Goal: Find specific page/section

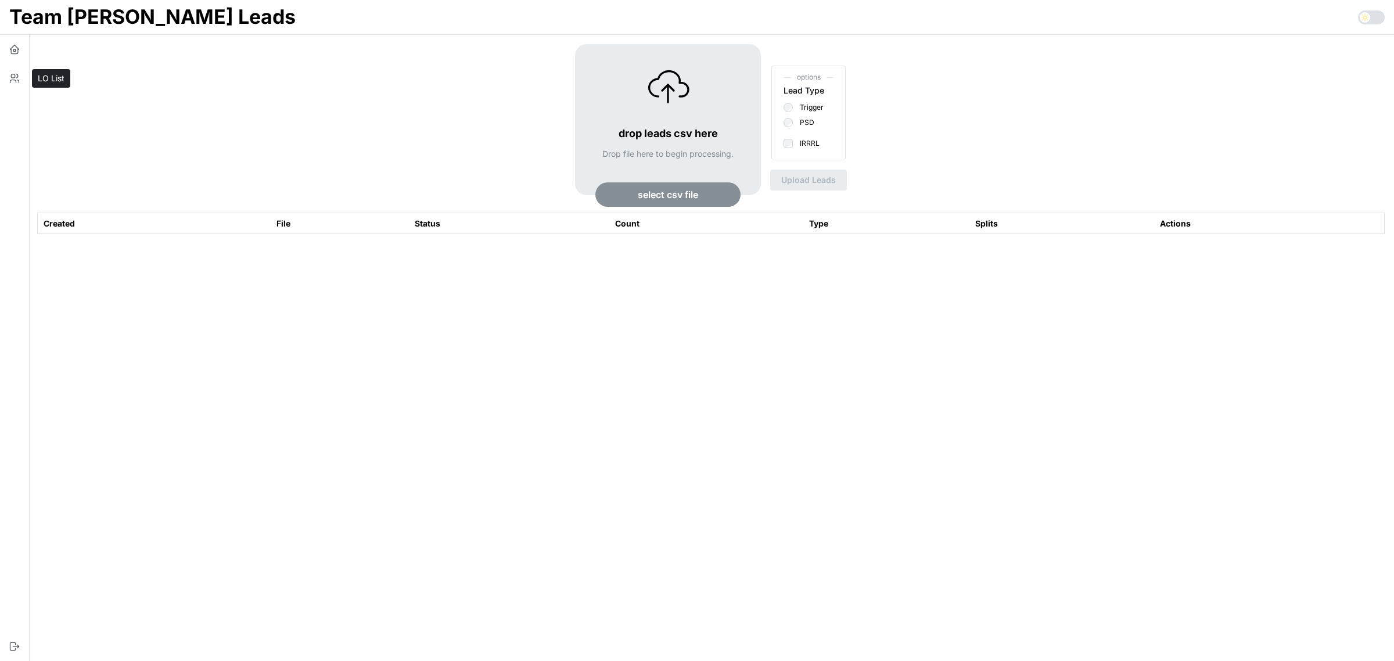
click at [16, 80] on icon "button" at bounding box center [15, 79] width 12 height 12
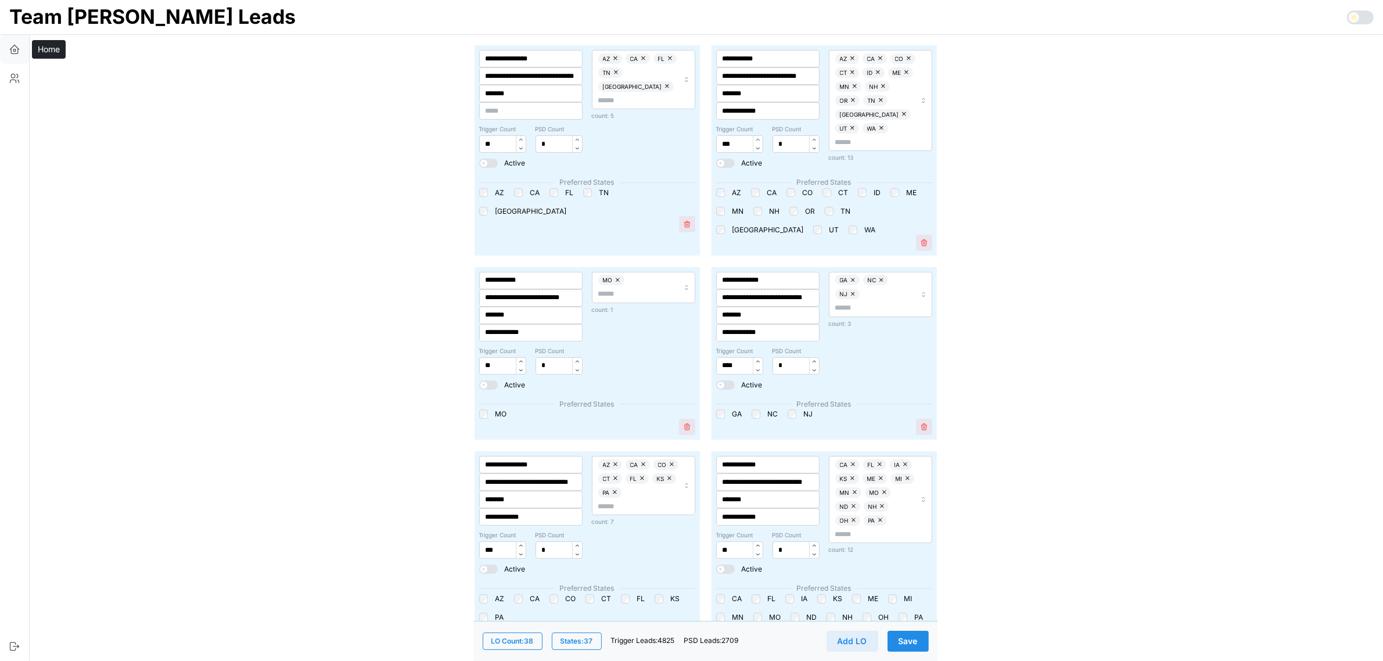
click at [16, 51] on icon "button" at bounding box center [15, 50] width 12 height 12
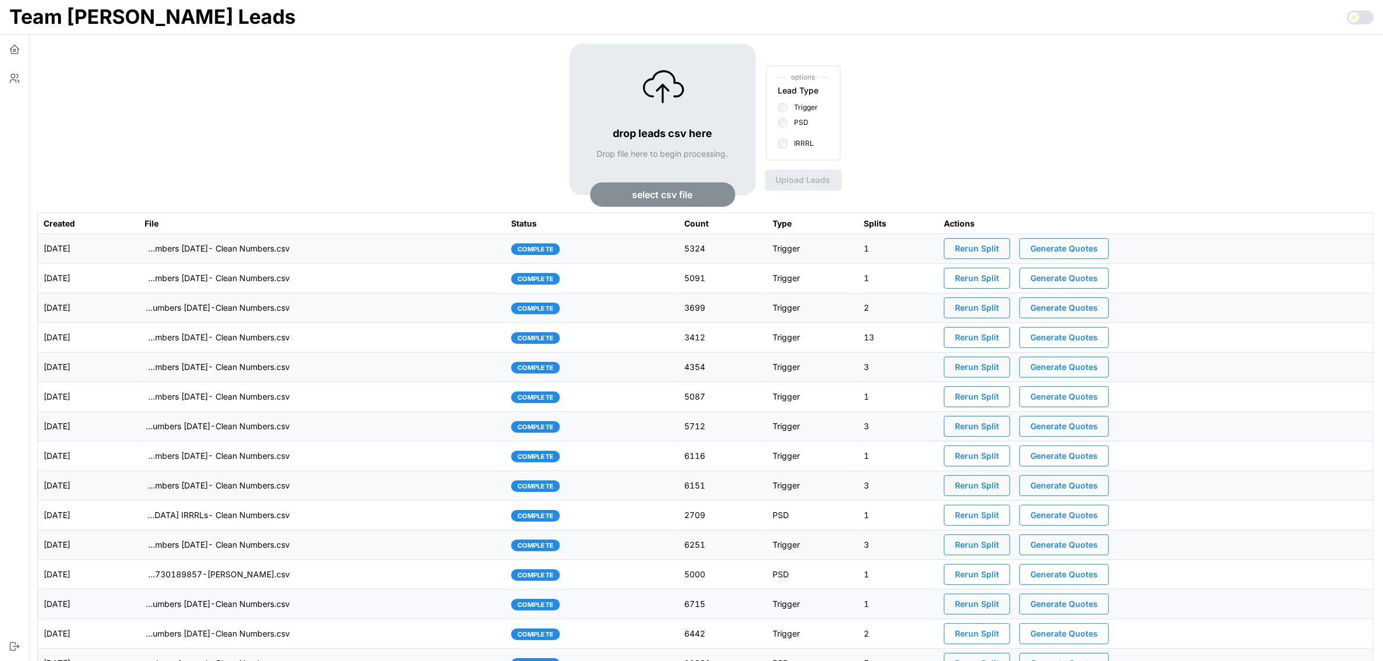
click at [395, 253] on td "imports/[PERSON_NAME]/1756997511461-TU Master List With Numbers [DATE]- Clean N…" at bounding box center [322, 249] width 367 height 30
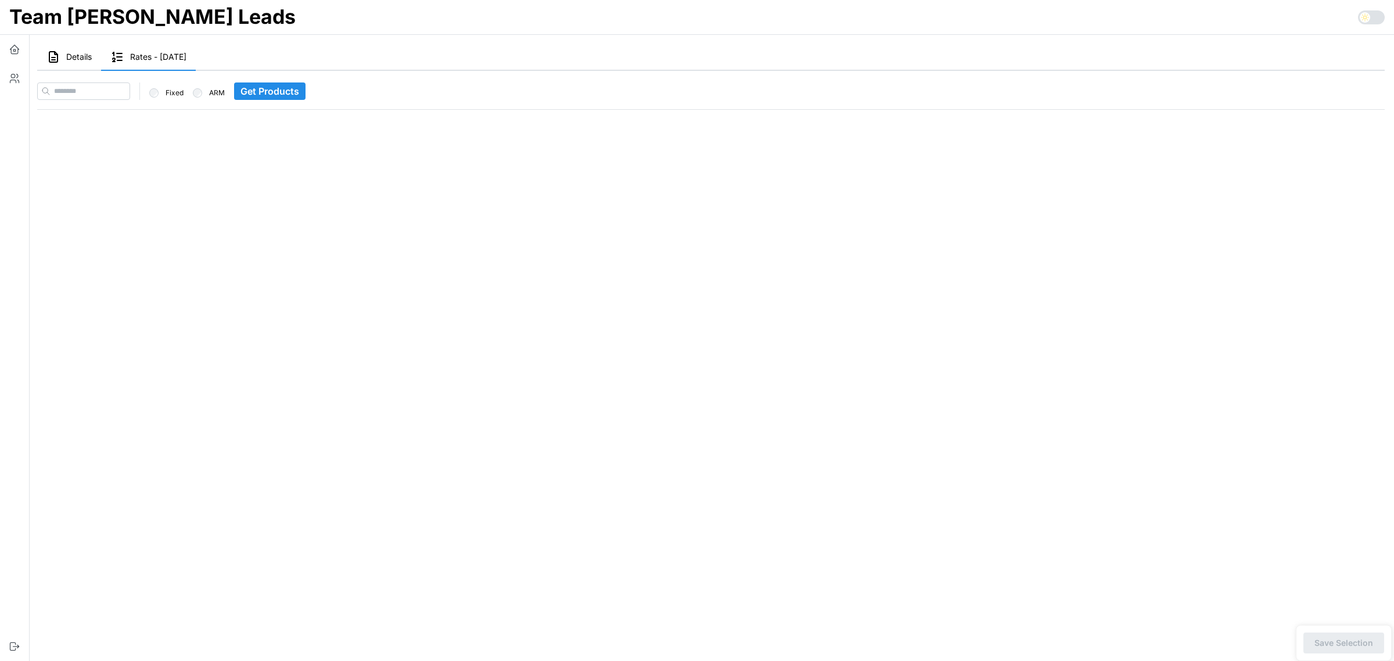
click at [75, 59] on span "Details" at bounding box center [79, 57] width 26 height 8
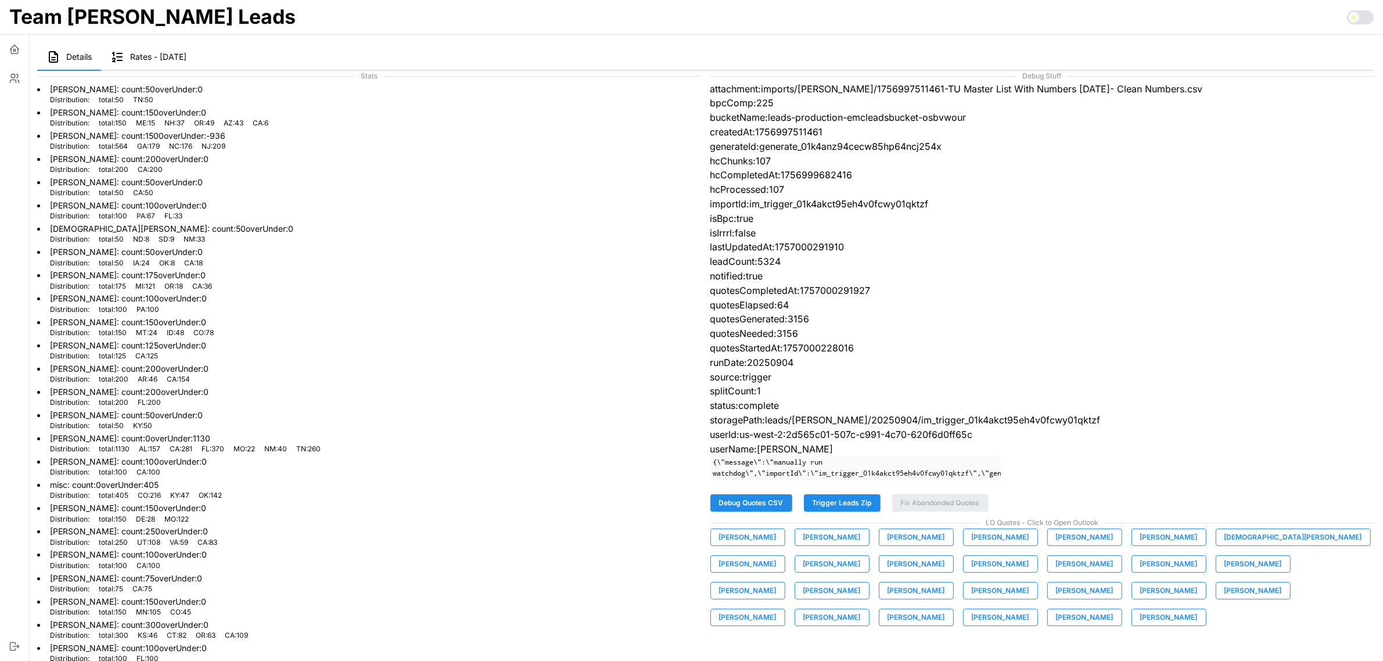
click at [857, 511] on span "Trigger Leads Zip" at bounding box center [841, 503] width 59 height 16
